Goal: Find specific page/section: Find specific page/section

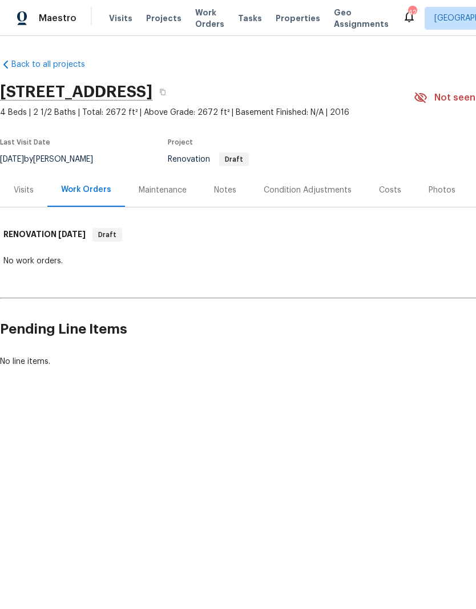
click at [315, 183] on div "Condition Adjustments" at bounding box center [307, 190] width 115 height 34
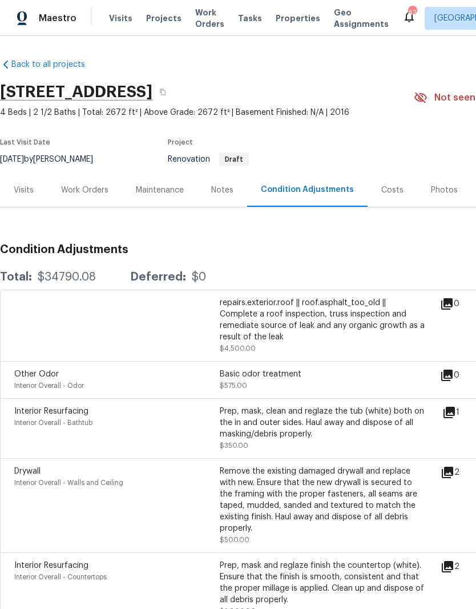
click at [18, 182] on div "Visits" at bounding box center [23, 190] width 47 height 34
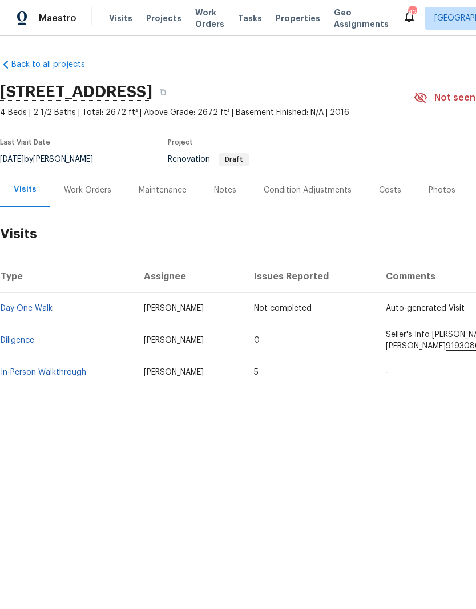
click at [80, 370] on link "In-Person Walkthrough" at bounding box center [44, 372] width 86 height 8
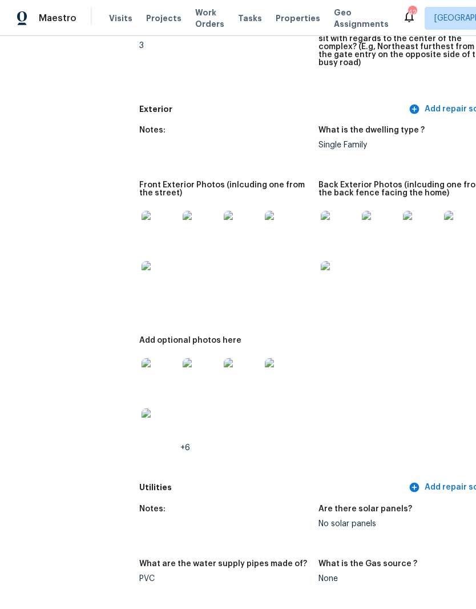
scroll to position [384, 0]
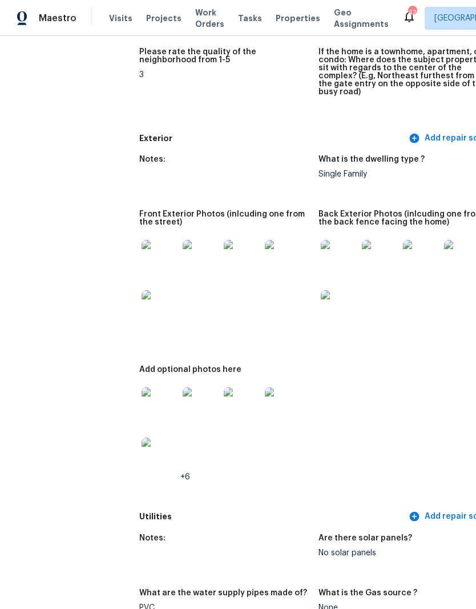
click at [142, 254] on img at bounding box center [160, 258] width 37 height 37
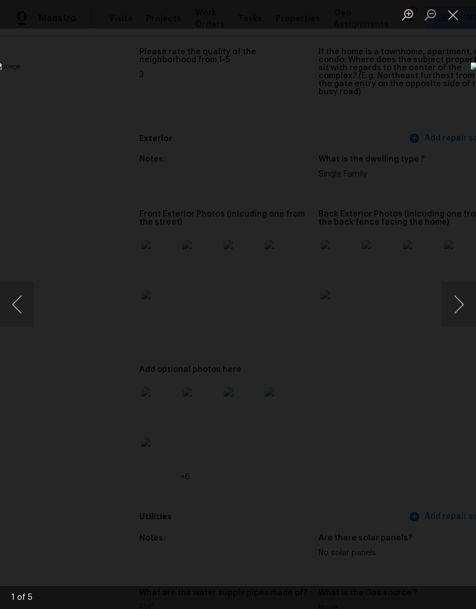
click at [461, 300] on button "Next image" at bounding box center [459, 305] width 34 height 46
click at [457, 304] on button "Next image" at bounding box center [459, 305] width 34 height 46
click at [457, 306] on button "Next image" at bounding box center [459, 305] width 34 height 46
click at [459, 305] on button "Next image" at bounding box center [459, 305] width 34 height 46
click at [459, 313] on button "Next image" at bounding box center [459, 305] width 34 height 46
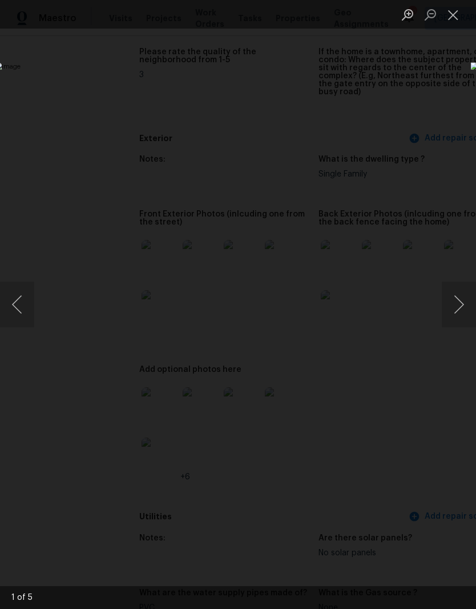
click at [459, 311] on button "Next image" at bounding box center [459, 305] width 34 height 46
click at [460, 17] on button "Close lightbox" at bounding box center [453, 15] width 23 height 20
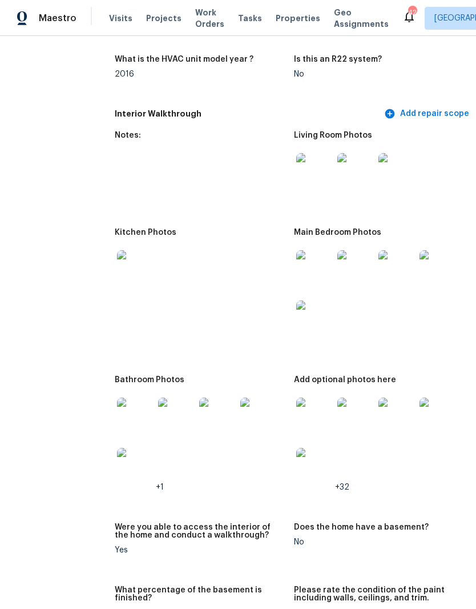
scroll to position [1308, 25]
click at [296, 157] on img at bounding box center [314, 171] width 37 height 37
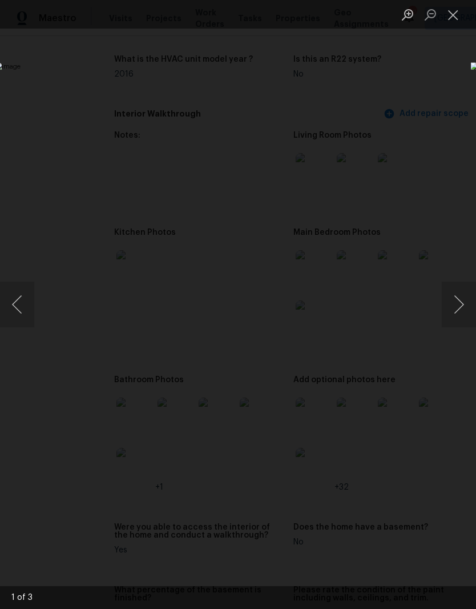
click at [457, 303] on button "Next image" at bounding box center [459, 305] width 34 height 46
click at [458, 306] on button "Next image" at bounding box center [459, 305] width 34 height 46
click at [451, 308] on button "Next image" at bounding box center [459, 305] width 34 height 46
click at [460, 313] on button "Next image" at bounding box center [459, 305] width 34 height 46
click at [459, 311] on button "Next image" at bounding box center [459, 305] width 34 height 46
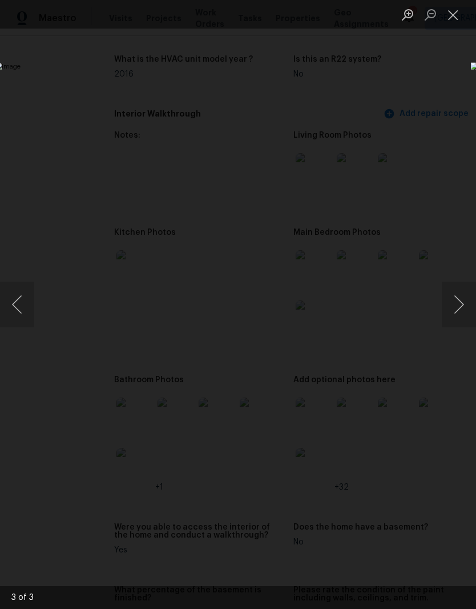
click at [460, 312] on button "Next image" at bounding box center [459, 305] width 34 height 46
click at [459, 306] on button "Next image" at bounding box center [459, 305] width 34 height 46
click at [458, 311] on button "Next image" at bounding box center [459, 305] width 34 height 46
click at [452, 20] on button "Close lightbox" at bounding box center [453, 15] width 23 height 20
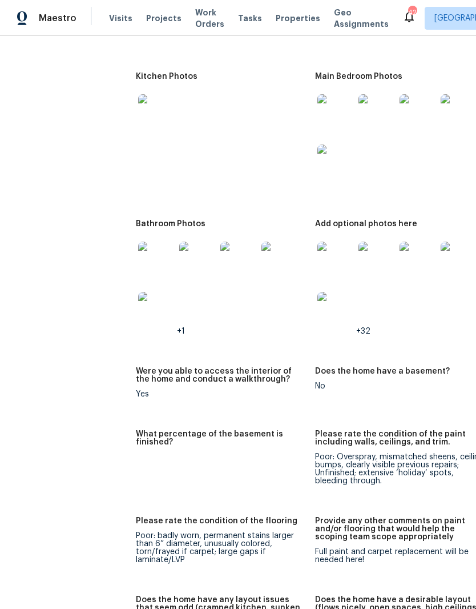
scroll to position [1463, 4]
click at [138, 252] on img at bounding box center [156, 260] width 37 height 37
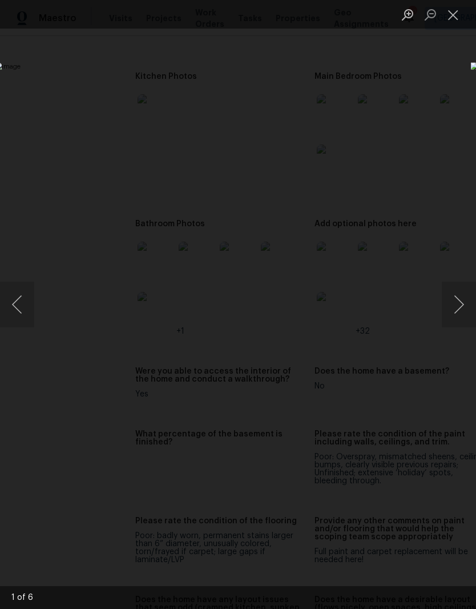
click at [461, 309] on button "Next image" at bounding box center [459, 305] width 34 height 46
click at [463, 308] on button "Next image" at bounding box center [459, 305] width 34 height 46
click at [23, 308] on button "Previous image" at bounding box center [17, 305] width 34 height 46
click at [458, 309] on button "Next image" at bounding box center [459, 305] width 34 height 46
click at [92, 452] on img "Lightbox" at bounding box center [184, 304] width 379 height 484
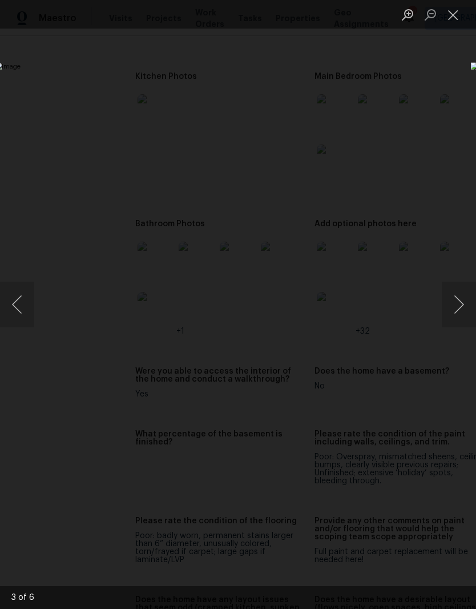
click at [39, 304] on img "Lightbox" at bounding box center [184, 304] width 379 height 484
click at [21, 306] on button "Previous image" at bounding box center [17, 305] width 34 height 46
click at [26, 313] on button "Previous image" at bounding box center [17, 305] width 34 height 46
click at [26, 315] on button "Previous image" at bounding box center [17, 305] width 34 height 46
click at [6, 312] on button "Previous image" at bounding box center [17, 305] width 34 height 46
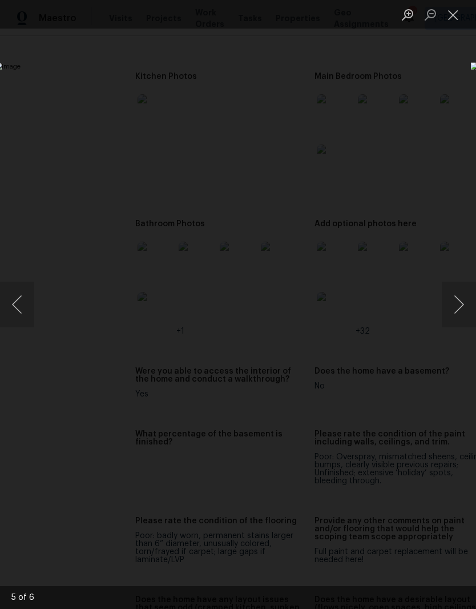
click at [459, 313] on button "Next image" at bounding box center [459, 305] width 34 height 46
click at [456, 312] on button "Next image" at bounding box center [459, 305] width 34 height 46
click at [19, 319] on button "Previous image" at bounding box center [17, 305] width 34 height 46
click at [18, 319] on button "Previous image" at bounding box center [17, 305] width 34 height 46
click at [20, 311] on button "Previous image" at bounding box center [17, 305] width 34 height 46
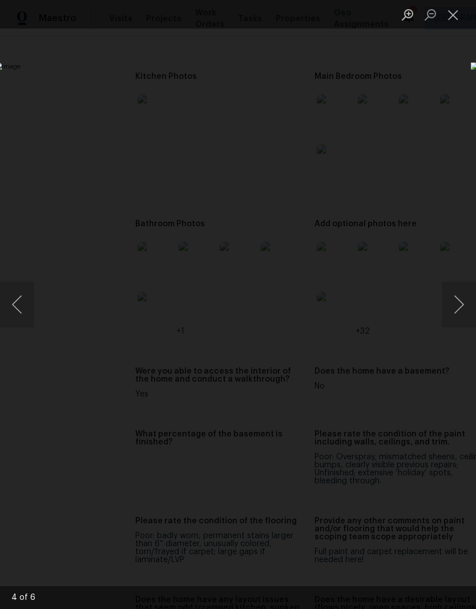
click at [15, 308] on button "Previous image" at bounding box center [17, 305] width 34 height 46
click at [464, 19] on button "Close lightbox" at bounding box center [453, 15] width 23 height 20
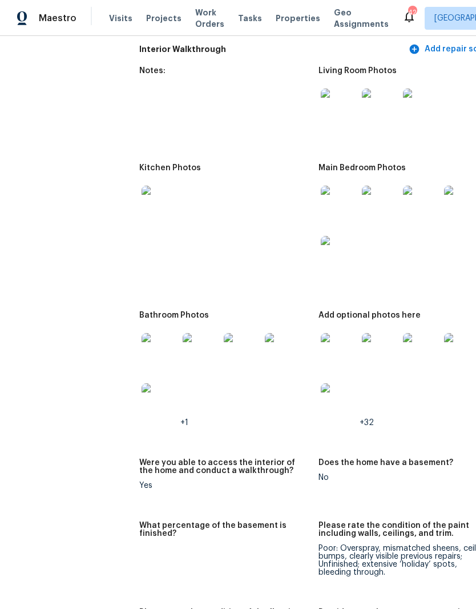
scroll to position [1370, 0]
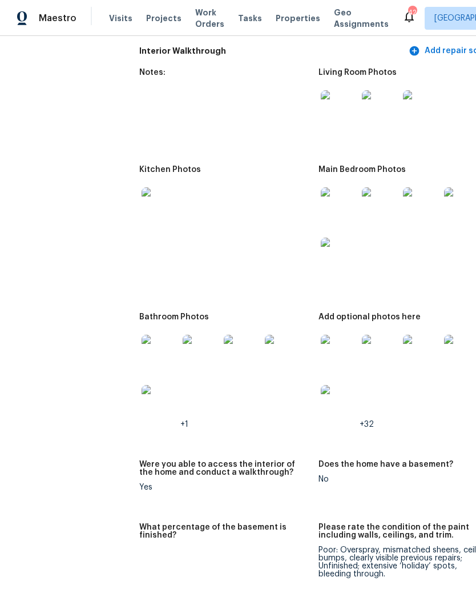
click at [321, 194] on img at bounding box center [339, 205] width 37 height 37
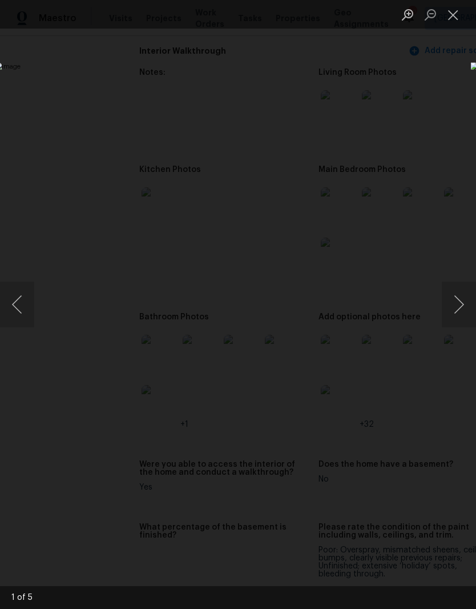
click at [458, 312] on button "Next image" at bounding box center [459, 305] width 34 height 46
click at [459, 310] on button "Next image" at bounding box center [459, 305] width 34 height 46
click at [460, 300] on button "Next image" at bounding box center [459, 305] width 34 height 46
click at [464, 311] on button "Next image" at bounding box center [459, 305] width 34 height 46
click at [463, 321] on button "Next image" at bounding box center [459, 305] width 34 height 46
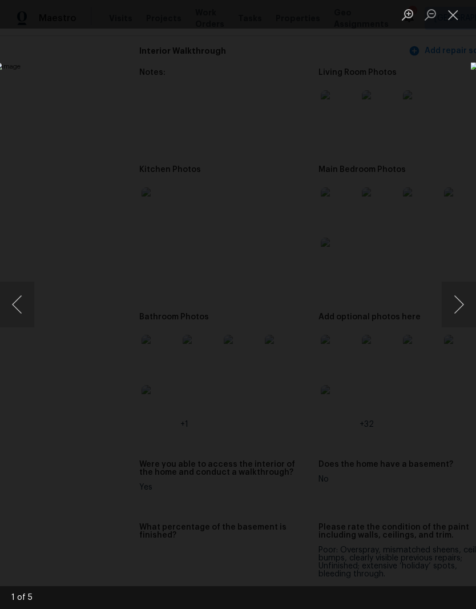
click at [461, 16] on button "Close lightbox" at bounding box center [453, 15] width 23 height 20
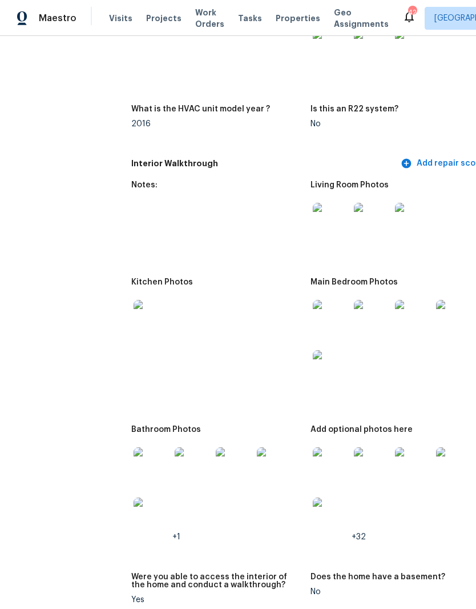
scroll to position [1269, 8]
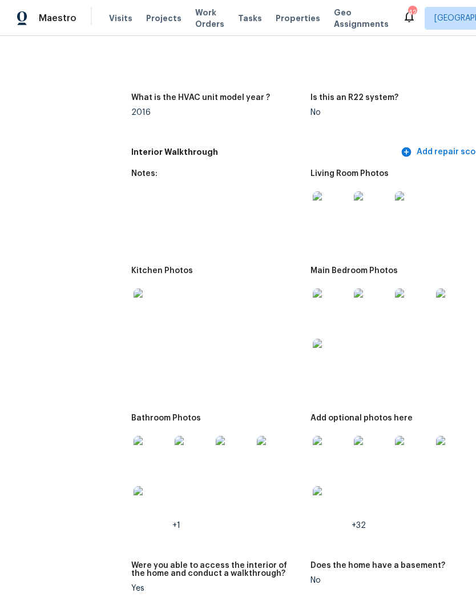
click at [134, 288] on img at bounding box center [152, 306] width 37 height 37
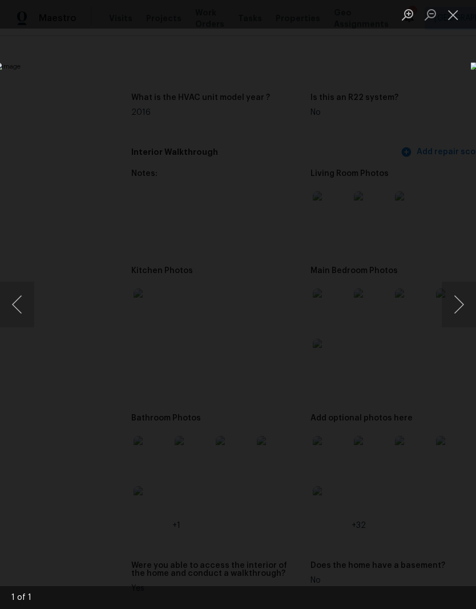
click at [463, 303] on button "Next image" at bounding box center [459, 305] width 34 height 46
click at [450, 304] on button "Next image" at bounding box center [459, 305] width 34 height 46
click at [449, 16] on button "Close lightbox" at bounding box center [453, 15] width 23 height 20
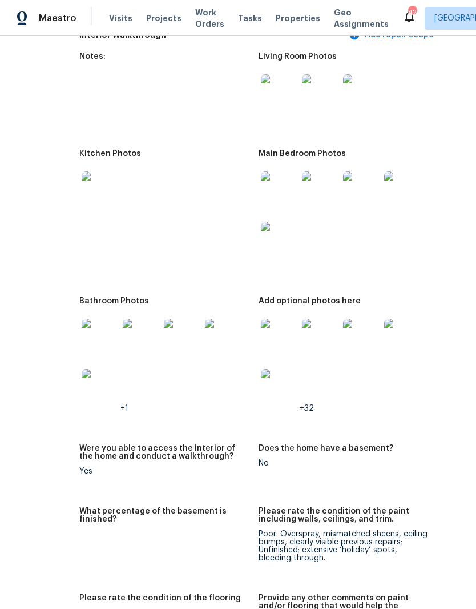
scroll to position [1386, 58]
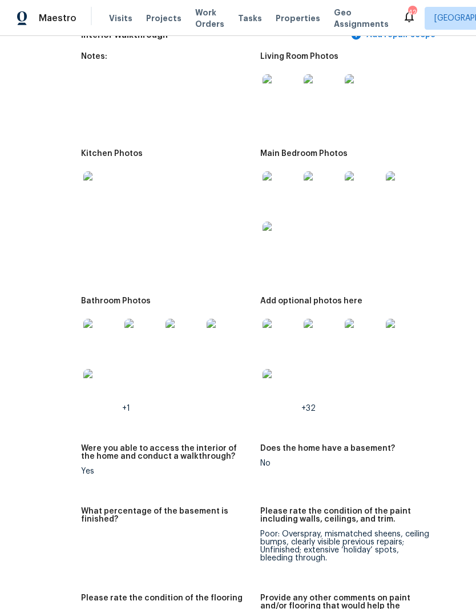
click at [266, 322] on img at bounding box center [281, 337] width 37 height 37
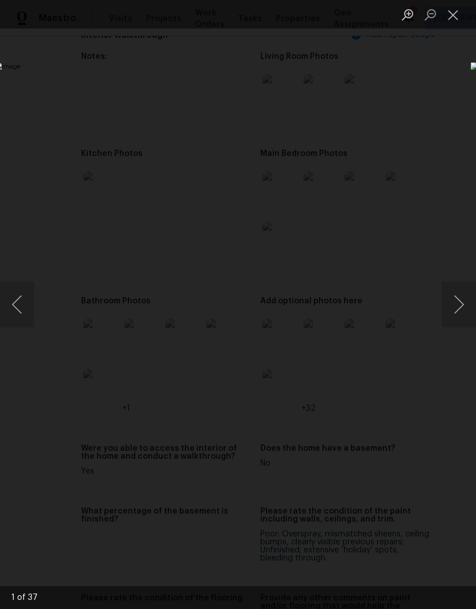
click at [463, 301] on button "Next image" at bounding box center [459, 305] width 34 height 46
click at [34, 300] on img "Lightbox" at bounding box center [184, 304] width 379 height 484
click at [13, 309] on button "Previous image" at bounding box center [17, 305] width 34 height 46
click at [459, 304] on button "Next image" at bounding box center [459, 305] width 34 height 46
click at [461, 313] on button "Next image" at bounding box center [459, 305] width 34 height 46
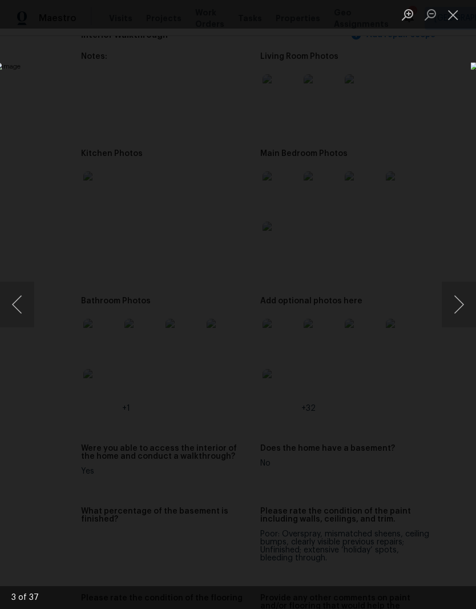
click at [463, 325] on button "Next image" at bounding box center [459, 305] width 34 height 46
click at [461, 305] on button "Next image" at bounding box center [459, 305] width 34 height 46
click at [454, 305] on button "Next image" at bounding box center [459, 305] width 34 height 46
click at [461, 313] on button "Next image" at bounding box center [459, 305] width 34 height 46
click at [448, 315] on button "Next image" at bounding box center [459, 305] width 34 height 46
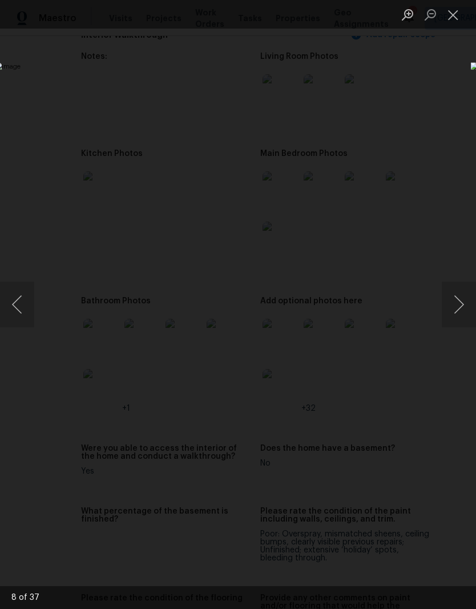
click at [457, 313] on button "Next image" at bounding box center [459, 305] width 34 height 46
click at [456, 303] on button "Next image" at bounding box center [459, 305] width 34 height 46
click at [463, 309] on button "Next image" at bounding box center [459, 305] width 34 height 46
click at [456, 305] on button "Next image" at bounding box center [459, 305] width 34 height 46
click at [453, 309] on button "Next image" at bounding box center [459, 305] width 34 height 46
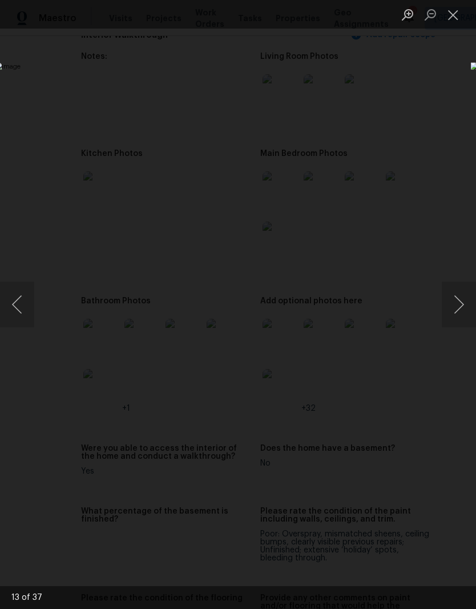
click at [459, 299] on button "Next image" at bounding box center [459, 305] width 34 height 46
click at [460, 303] on button "Next image" at bounding box center [459, 305] width 34 height 46
click at [458, 308] on button "Next image" at bounding box center [459, 305] width 34 height 46
click at [455, 309] on button "Next image" at bounding box center [459, 305] width 34 height 46
click at [451, 304] on button "Next image" at bounding box center [459, 305] width 34 height 46
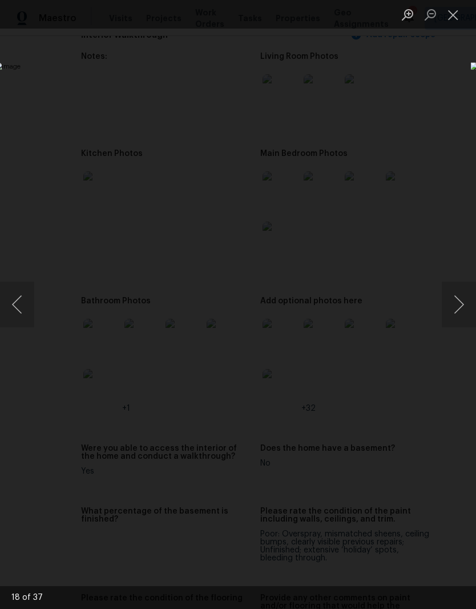
click at [455, 297] on button "Next image" at bounding box center [459, 305] width 34 height 46
click at [458, 311] on button "Next image" at bounding box center [459, 305] width 34 height 46
click at [460, 304] on button "Next image" at bounding box center [459, 305] width 34 height 46
click at [459, 312] on button "Next image" at bounding box center [459, 305] width 34 height 46
click at [461, 312] on button "Next image" at bounding box center [459, 305] width 34 height 46
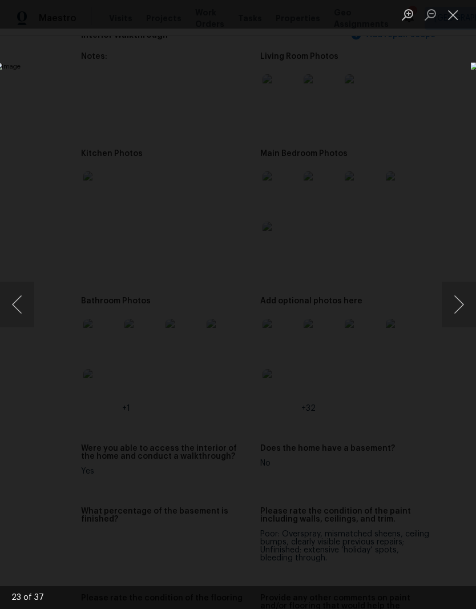
click at [460, 309] on button "Next image" at bounding box center [459, 305] width 34 height 46
click at [460, 311] on button "Next image" at bounding box center [459, 305] width 34 height 46
click at [13, 295] on button "Previous image" at bounding box center [17, 305] width 34 height 46
click at [333, 331] on img "Lightbox" at bounding box center [184, 304] width 379 height 484
click at [459, 308] on button "Next image" at bounding box center [459, 305] width 34 height 46
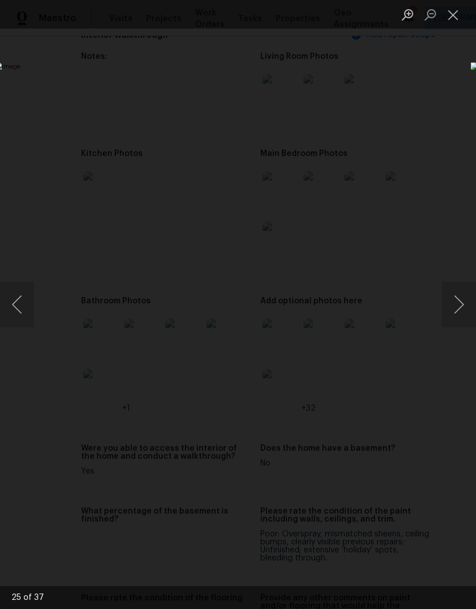
click at [460, 311] on button "Next image" at bounding box center [459, 305] width 34 height 46
click at [451, 316] on button "Next image" at bounding box center [459, 305] width 34 height 46
click at [459, 305] on button "Next image" at bounding box center [459, 305] width 34 height 46
click at [459, 302] on button "Next image" at bounding box center [459, 305] width 34 height 46
click at [459, 300] on button "Next image" at bounding box center [459, 305] width 34 height 46
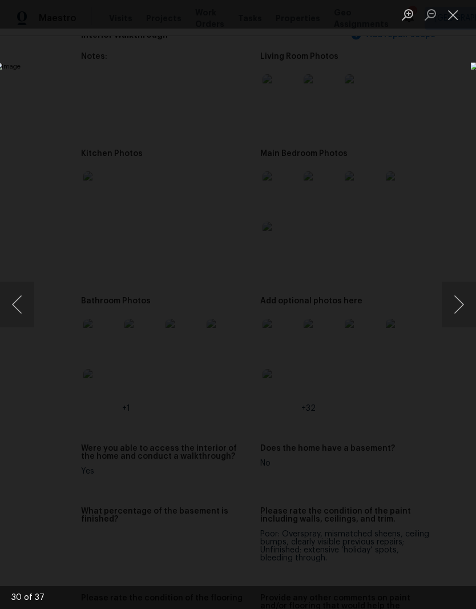
click at [461, 302] on button "Next image" at bounding box center [459, 305] width 34 height 46
click at [459, 302] on button "Next image" at bounding box center [459, 305] width 34 height 46
click at [456, 300] on button "Next image" at bounding box center [459, 305] width 34 height 46
click at [460, 301] on button "Next image" at bounding box center [459, 305] width 34 height 46
click at [459, 305] on button "Next image" at bounding box center [459, 305] width 34 height 46
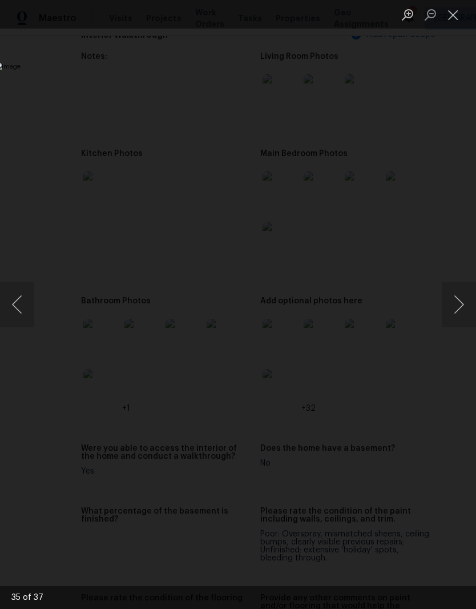
click at [460, 307] on button "Next image" at bounding box center [459, 305] width 34 height 46
click at [459, 307] on button "Next image" at bounding box center [459, 305] width 34 height 46
click at [459, 309] on button "Next image" at bounding box center [459, 305] width 34 height 46
click at [461, 304] on button "Next image" at bounding box center [459, 305] width 34 height 46
click at [458, 306] on button "Next image" at bounding box center [459, 305] width 34 height 46
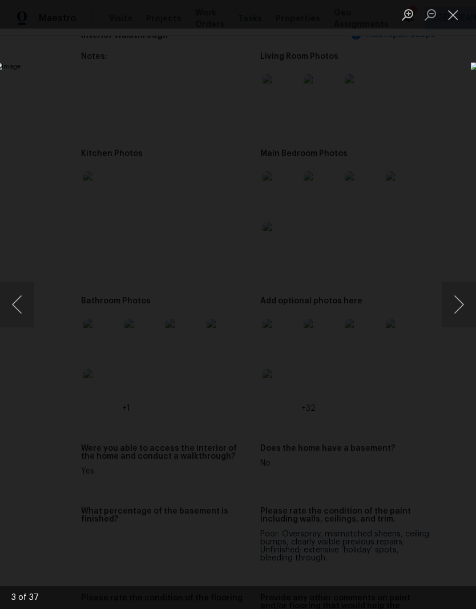
click at [458, 21] on button "Close lightbox" at bounding box center [453, 15] width 23 height 20
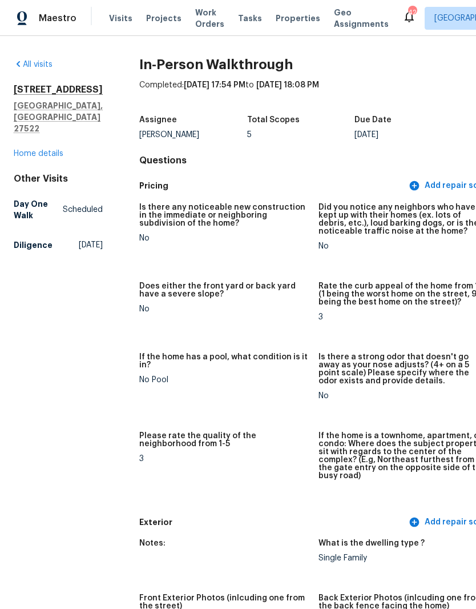
scroll to position [0, 0]
click at [49, 154] on link "Home details" at bounding box center [39, 154] width 50 height 8
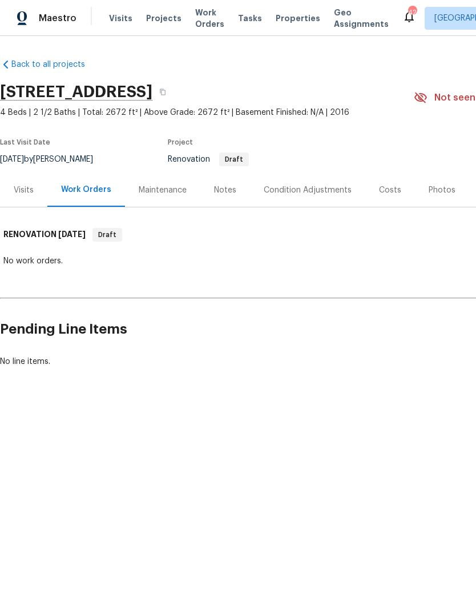
click at [329, 195] on div "Condition Adjustments" at bounding box center [308, 189] width 88 height 11
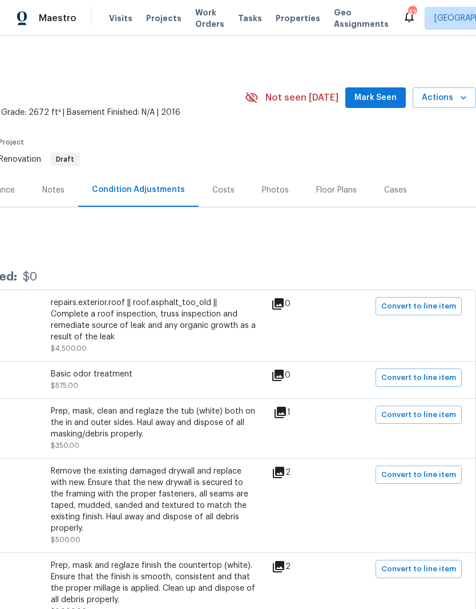
scroll to position [0, 169]
click at [230, 192] on div "Costs" at bounding box center [224, 190] width 50 height 34
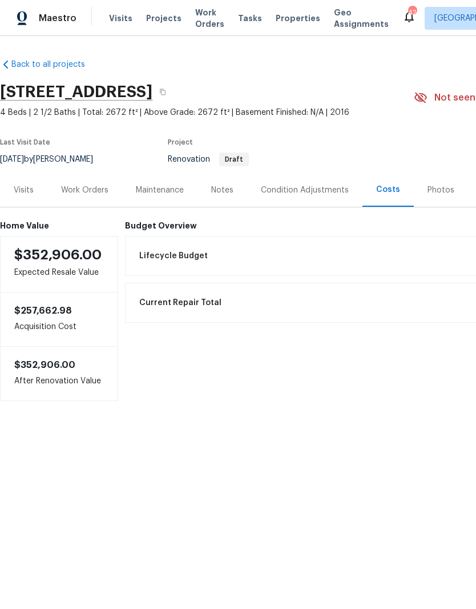
click at [281, 193] on div "Condition Adjustments" at bounding box center [305, 189] width 88 height 11
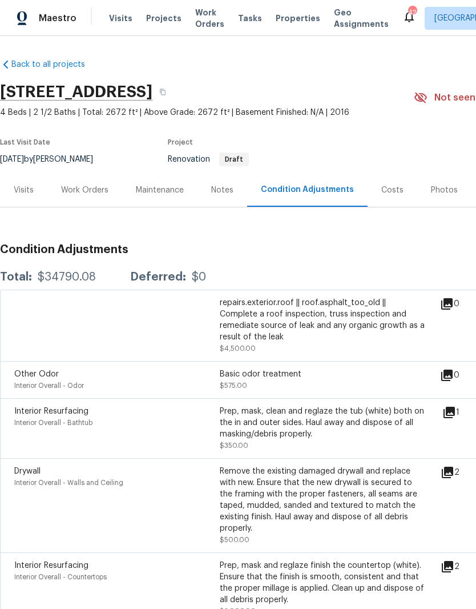
click at [96, 192] on div "Work Orders" at bounding box center [84, 189] width 47 height 11
